Goal: Check status: Check status

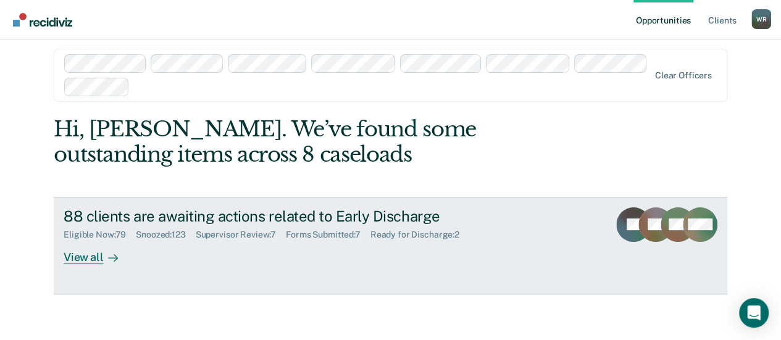
scroll to position [13, 0]
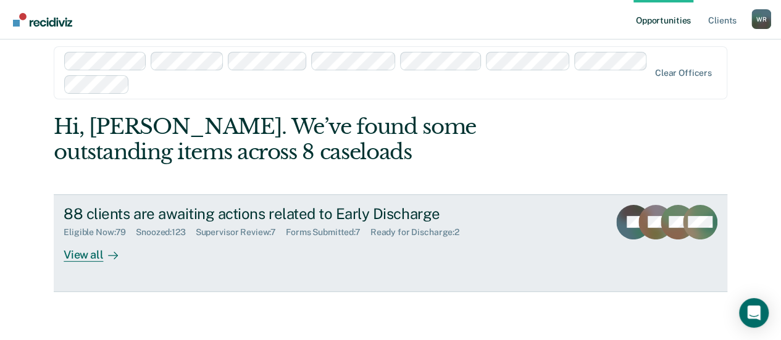
click at [240, 231] on div "Supervisor Review : 7" at bounding box center [241, 232] width 90 height 10
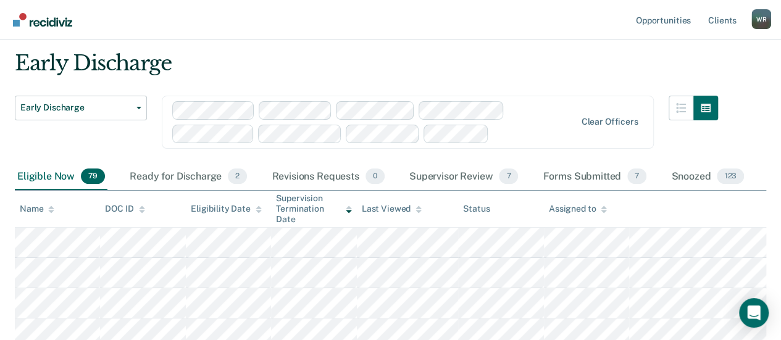
scroll to position [62, 0]
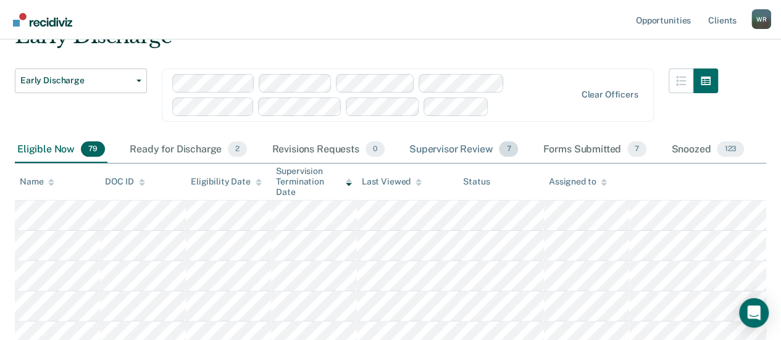
click at [484, 149] on div "Supervisor Review 7" at bounding box center [464, 149] width 114 height 27
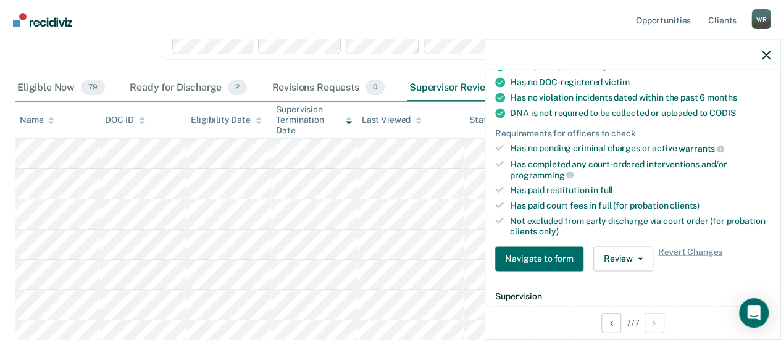
scroll to position [201, 0]
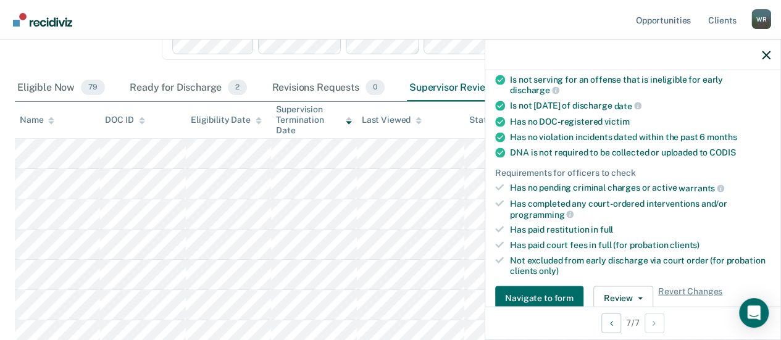
click at [514, 18] on nav "Opportunities Client s Wayne Reed W R Profile How it works Log Out" at bounding box center [390, 19] width 781 height 39
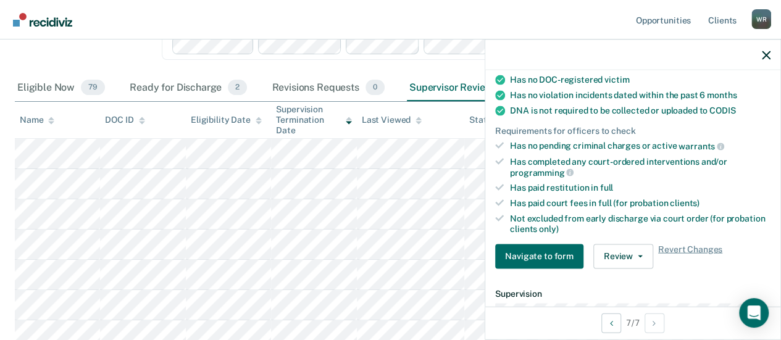
scroll to position [263, 0]
